Goal: Share content

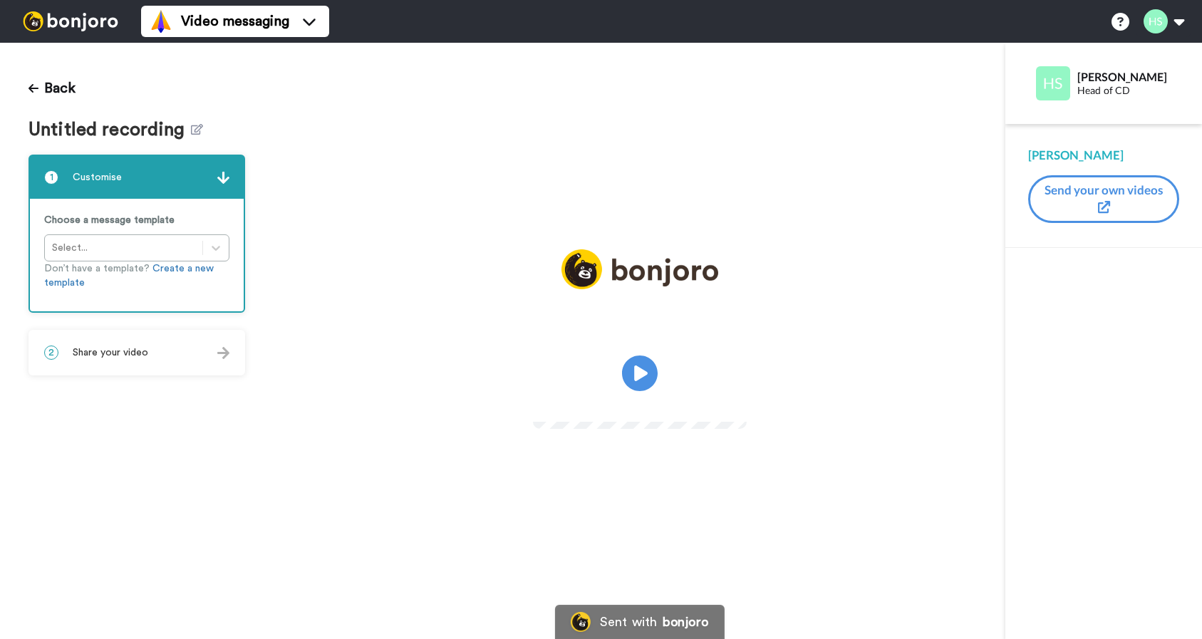
click at [149, 344] on div "2 Share your video" at bounding box center [137, 352] width 214 height 43
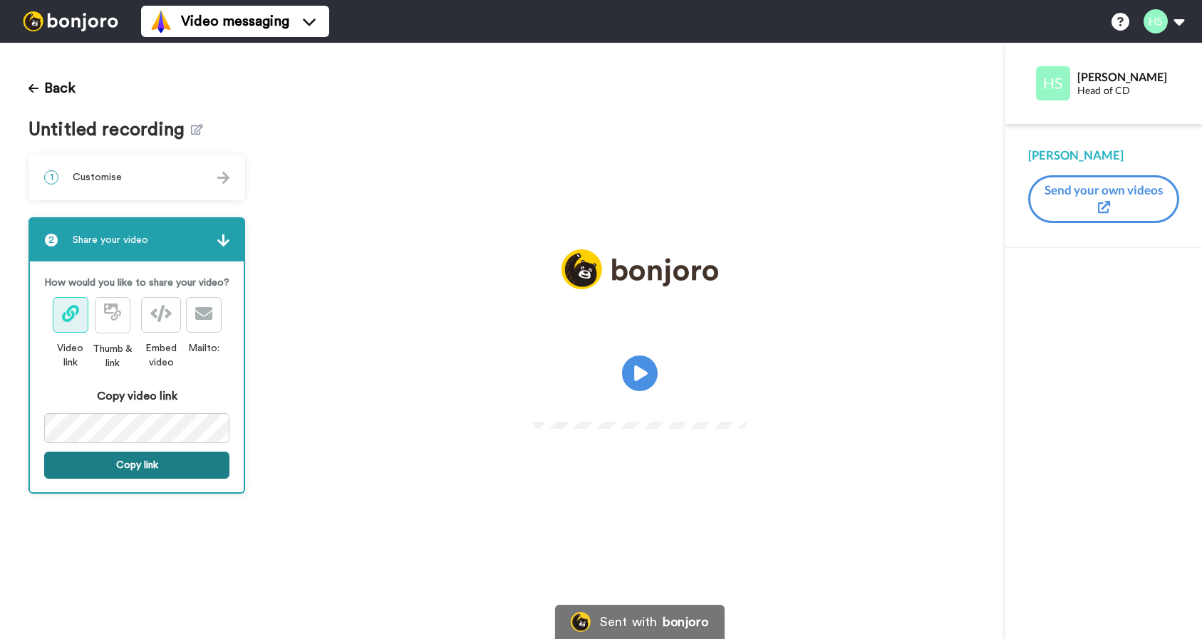
click at [185, 463] on button "Copy link" at bounding box center [136, 465] width 185 height 27
